Goal: Task Accomplishment & Management: Manage account settings

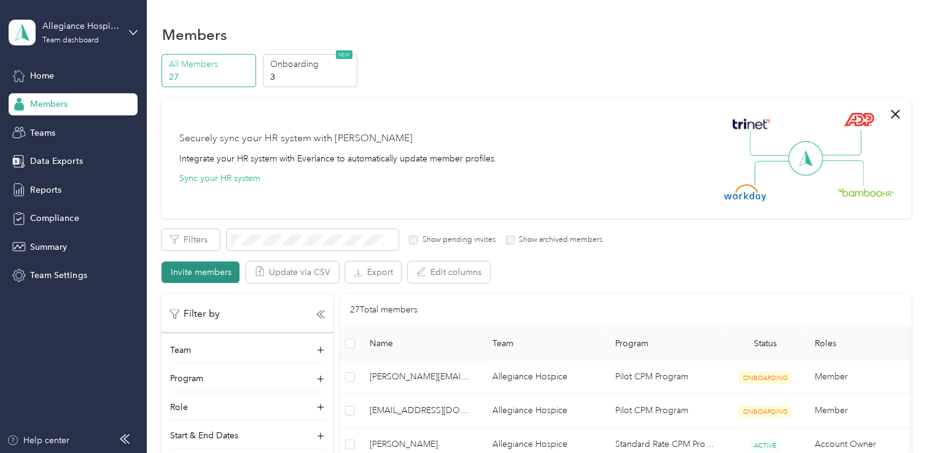
click at [200, 279] on button "Invite members" at bounding box center [200, 272] width 78 height 21
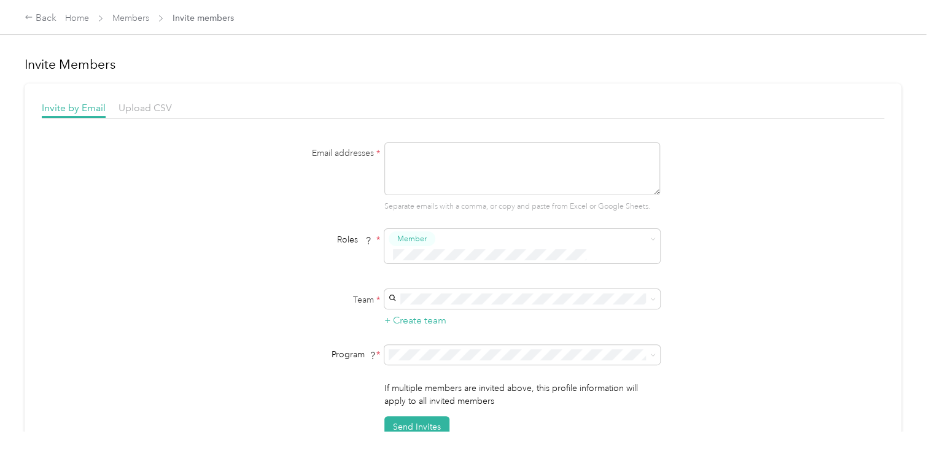
click at [408, 165] on textarea at bounding box center [522, 168] width 276 height 53
type textarea "[EMAIL_ADDRESS][DOMAIN_NAME]"
click at [432, 242] on div "Member" at bounding box center [412, 238] width 47 height 15
click at [430, 258] on button "Member" at bounding box center [414, 256] width 47 height 15
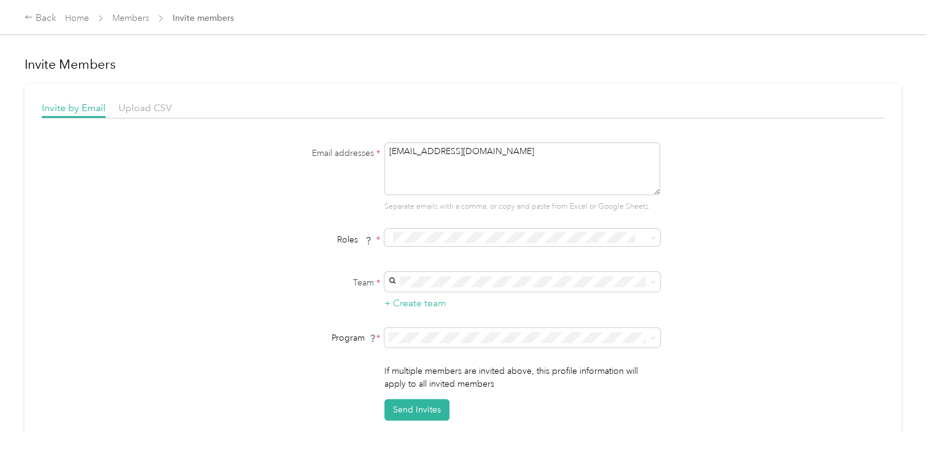
click at [425, 262] on li "Member" at bounding box center [520, 251] width 276 height 24
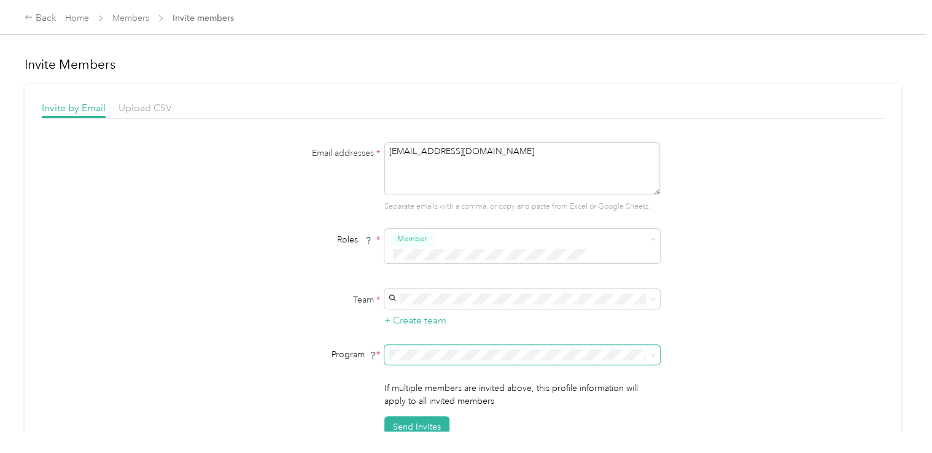
click at [651, 352] on icon at bounding box center [653, 355] width 6 height 6
click at [623, 275] on li "Pilot CPM Program (CPM)" at bounding box center [520, 269] width 276 height 21
click at [454, 306] on div "Allegiance Hospice [PERSON_NAME] +2 more" at bounding box center [520, 309] width 258 height 28
click at [413, 416] on button "Send Invites" at bounding box center [416, 426] width 65 height 21
click at [49, 17] on div "Back" at bounding box center [41, 18] width 32 height 15
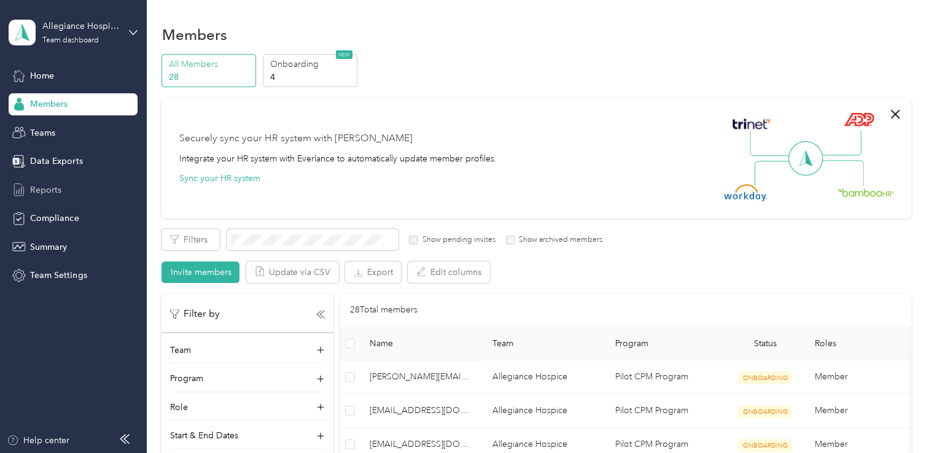
click at [49, 193] on span "Reports" at bounding box center [45, 190] width 31 height 13
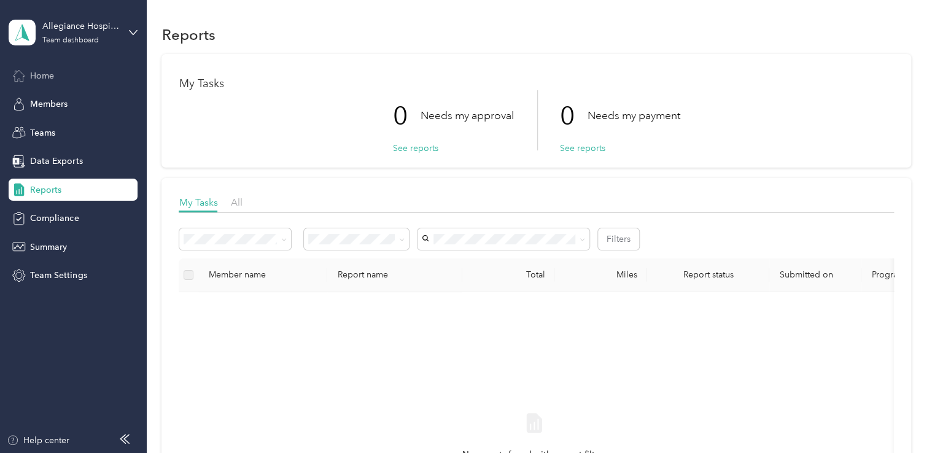
click at [45, 73] on span "Home" at bounding box center [42, 75] width 24 height 13
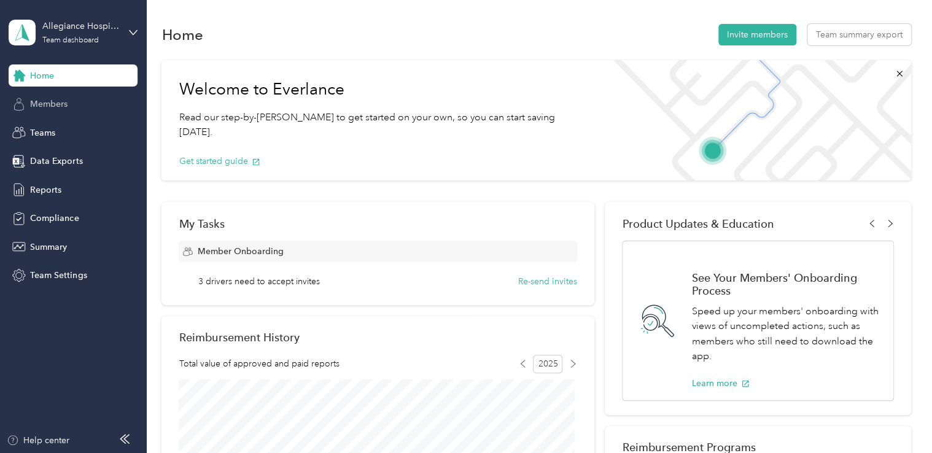
click at [53, 103] on span "Members" at bounding box center [48, 104] width 37 height 13
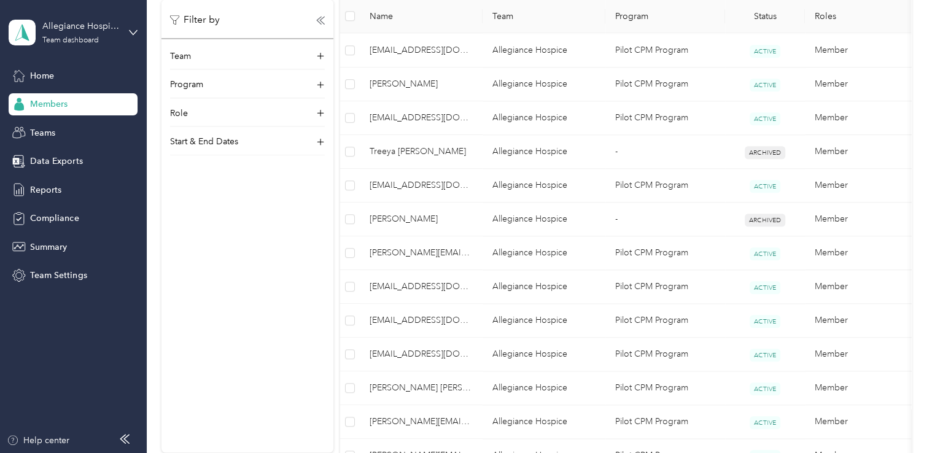
scroll to position [668, 0]
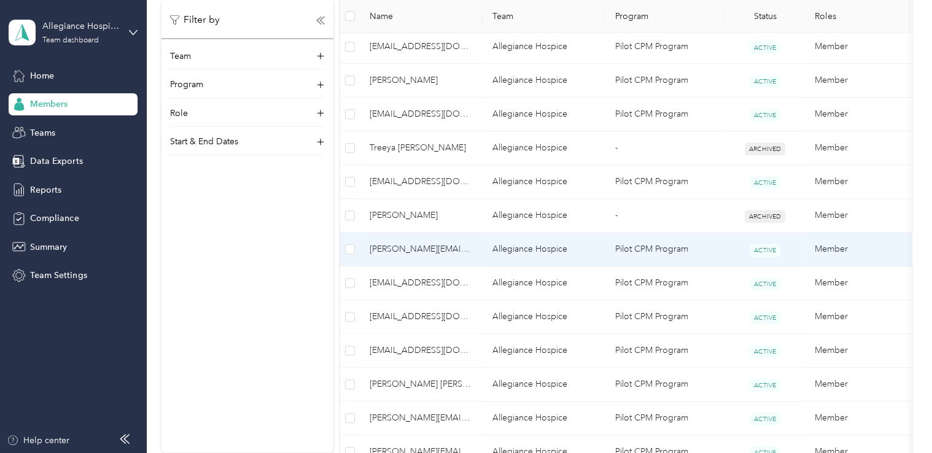
click at [578, 252] on td "Allegiance Hospice" at bounding box center [544, 250] width 123 height 34
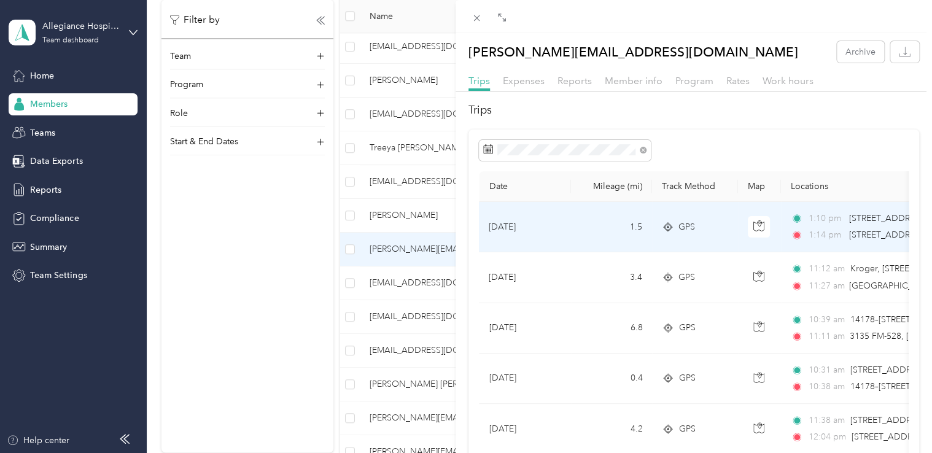
click at [528, 229] on td "[DATE]" at bounding box center [525, 227] width 92 height 50
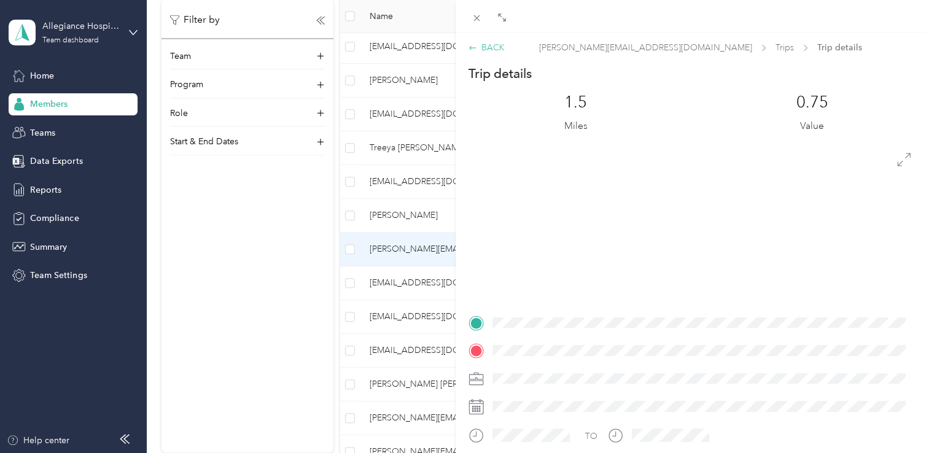
click at [475, 52] on div "BACK" at bounding box center [486, 47] width 36 height 13
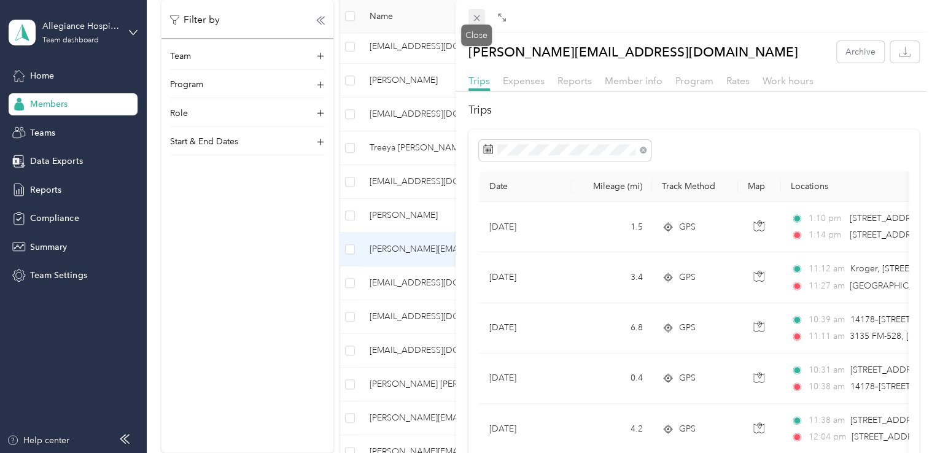
click at [476, 21] on icon at bounding box center [477, 18] width 10 height 10
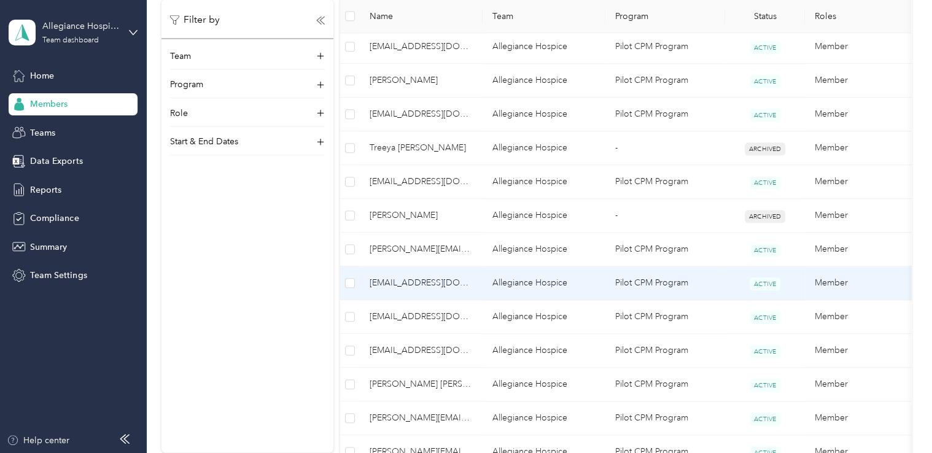
click at [443, 284] on span "[EMAIL_ADDRESS][DOMAIN_NAME]" at bounding box center [421, 283] width 103 height 14
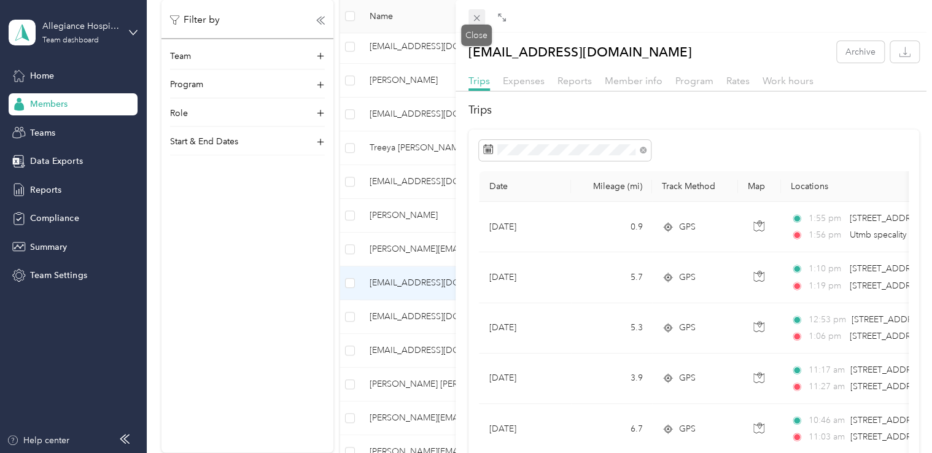
click at [474, 21] on icon at bounding box center [477, 18] width 10 height 10
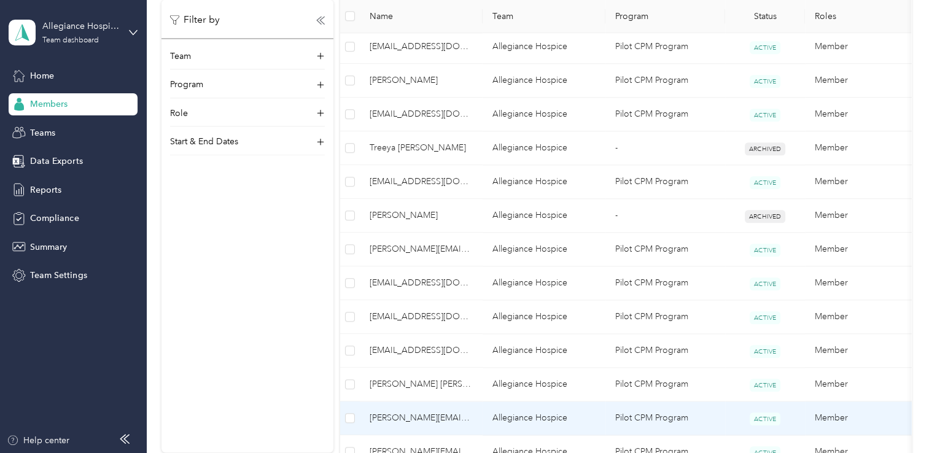
click at [415, 419] on span "[PERSON_NAME][EMAIL_ADDRESS][DOMAIN_NAME]" at bounding box center [421, 418] width 103 height 14
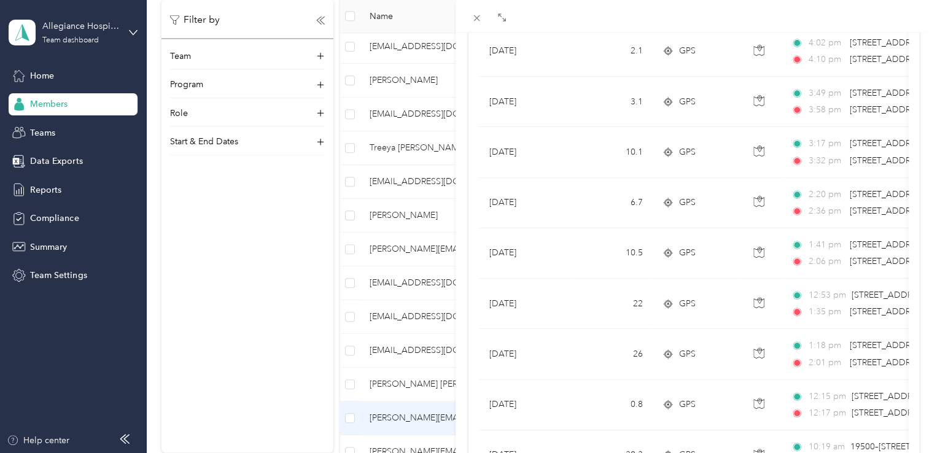
scroll to position [533, 0]
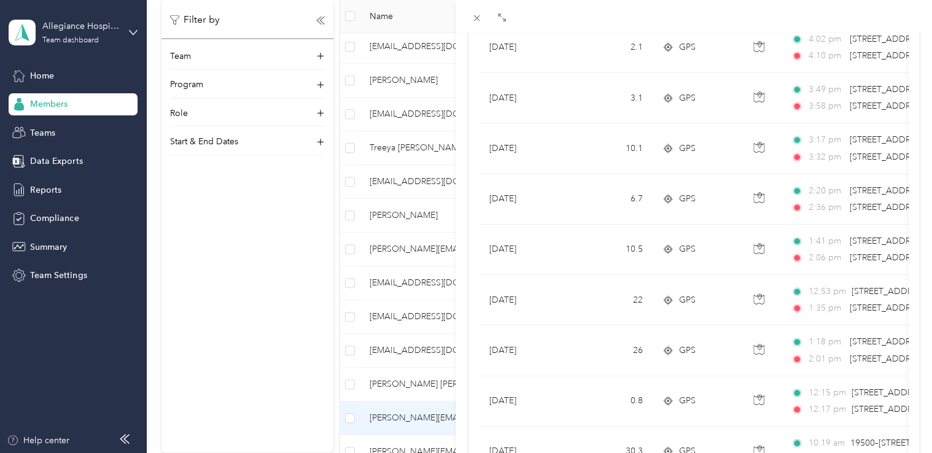
click at [204, 198] on div "[PERSON_NAME][EMAIL_ADDRESS][DOMAIN_NAME] Archive Trips Expenses Reports Member…" at bounding box center [466, 226] width 932 height 453
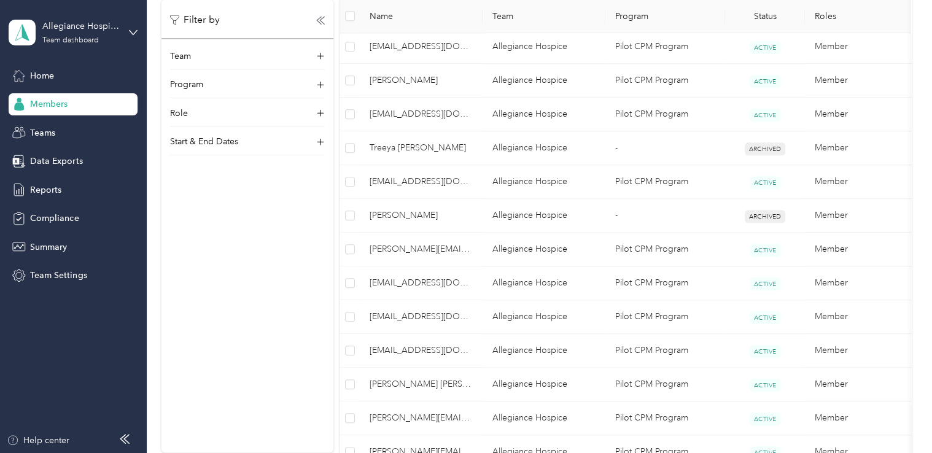
scroll to position [165, 0]
